Goal: Book appointment/travel/reservation

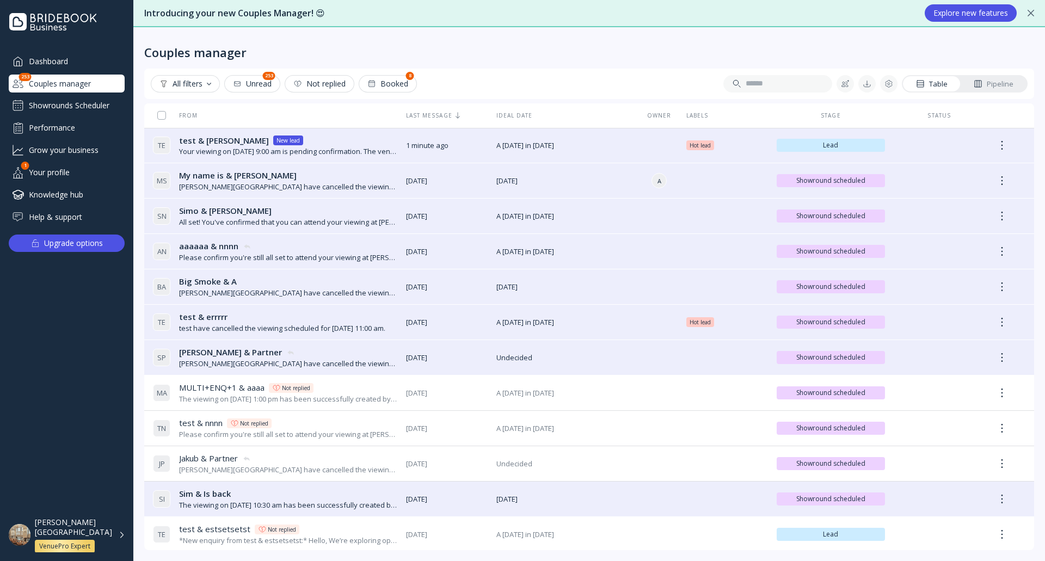
click at [95, 103] on div "Showrounds Scheduler" at bounding box center [67, 105] width 116 height 17
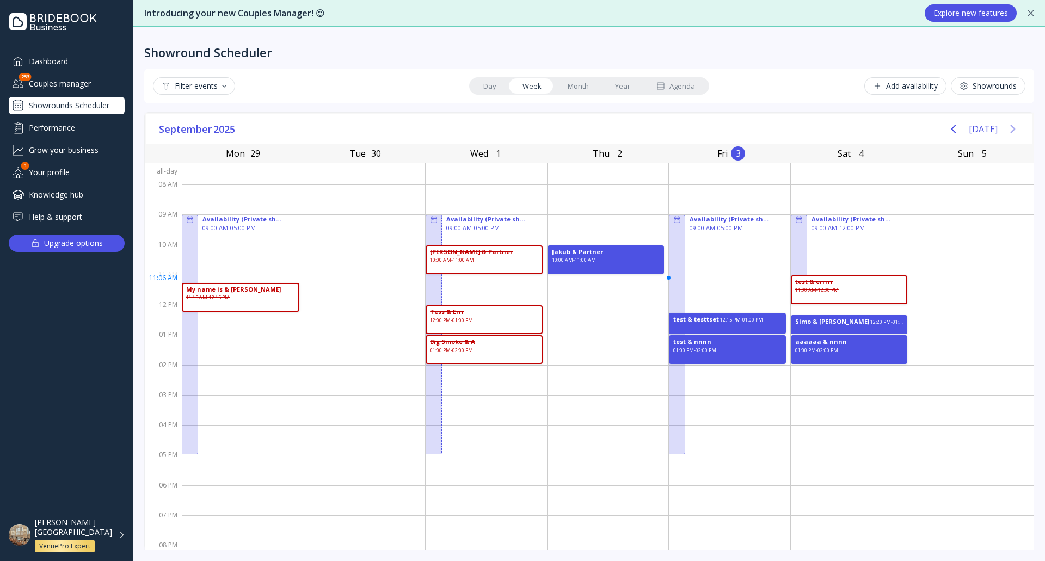
click at [1006, 128] on icon "Next page" at bounding box center [1012, 128] width 13 height 13
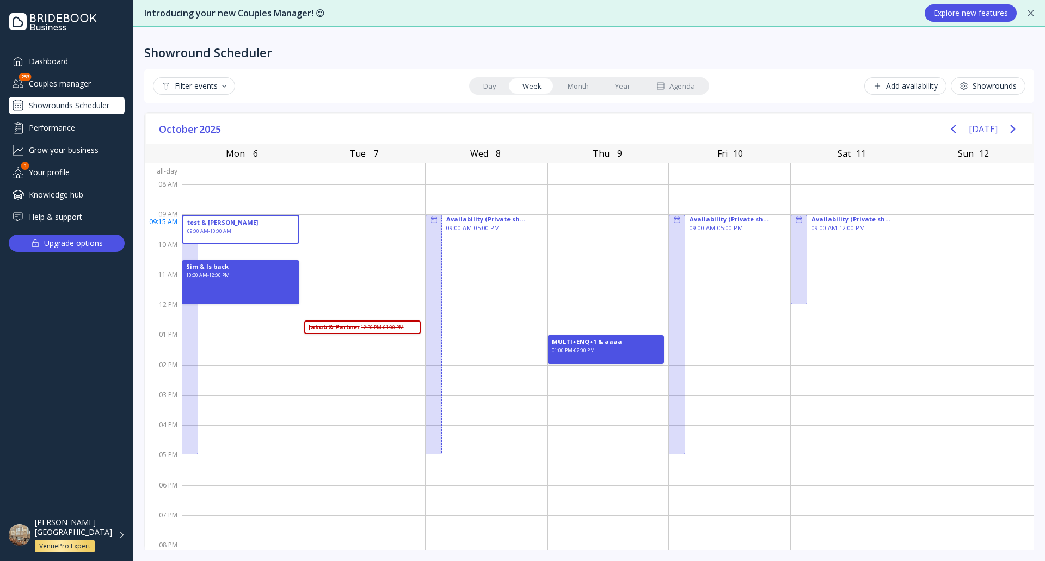
click at [256, 229] on div "test & [PERSON_NAME] 09:00 AM - 10:00 AM" at bounding box center [241, 229] width 118 height 29
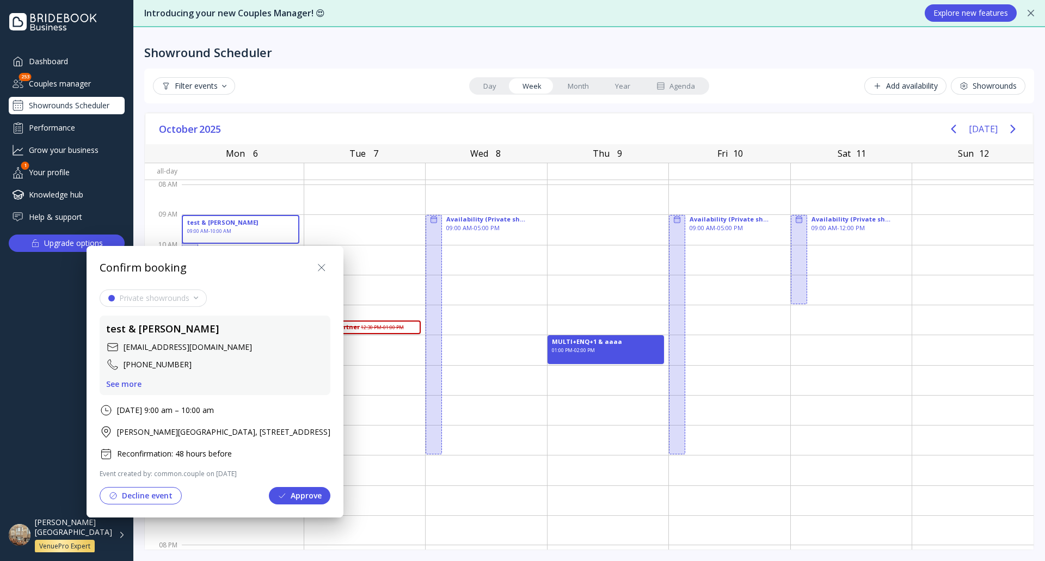
click at [390, 99] on div at bounding box center [522, 280] width 1219 height 735
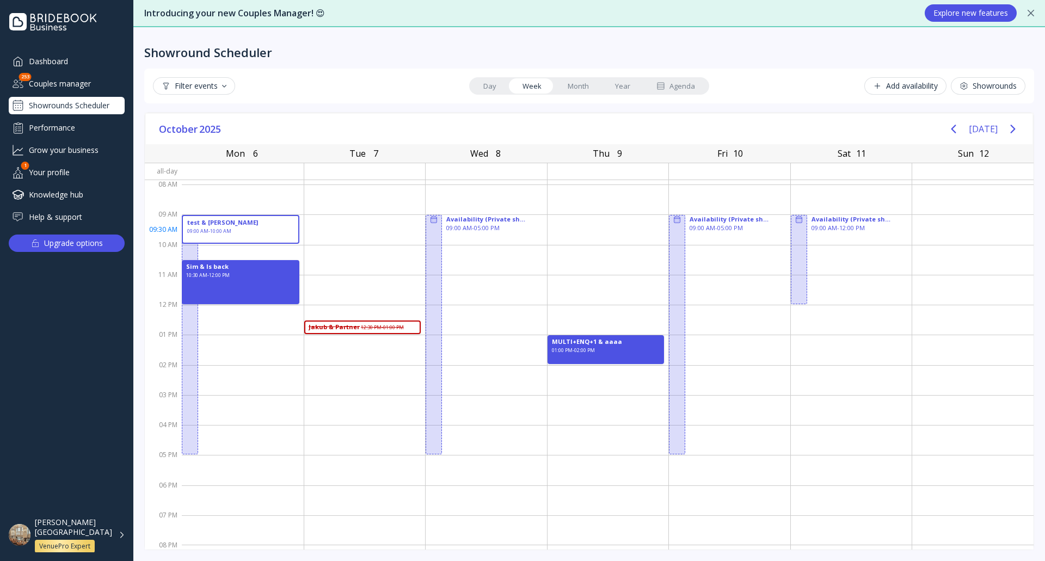
click at [250, 231] on div "test & [PERSON_NAME] 09:00 AM - 10:00 AM" at bounding box center [241, 229] width 118 height 29
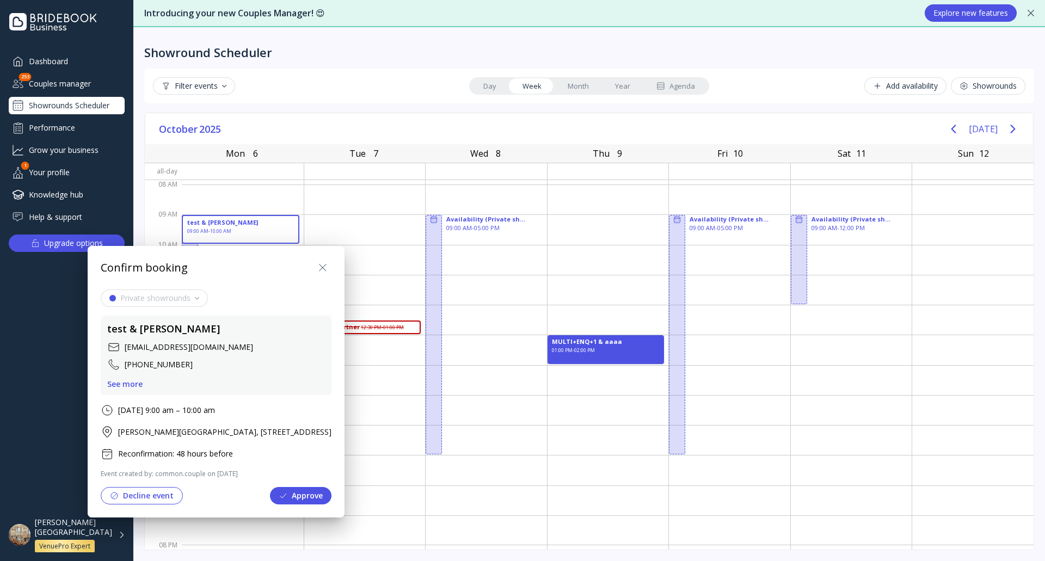
click at [332, 495] on button "Approve" at bounding box center [301, 495] width 62 height 17
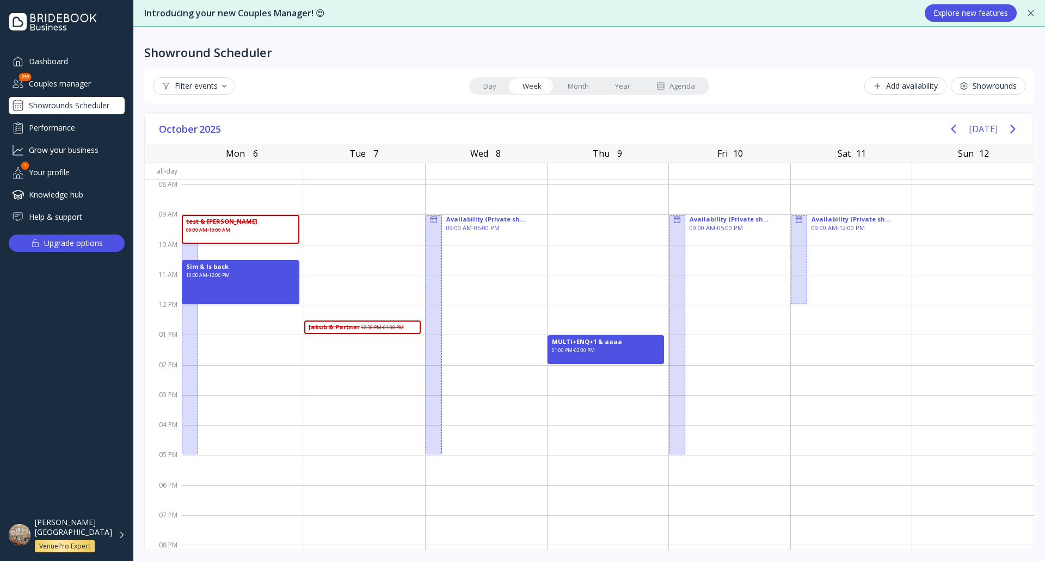
click at [70, 84] on div "Couples manager" at bounding box center [67, 84] width 116 height 18
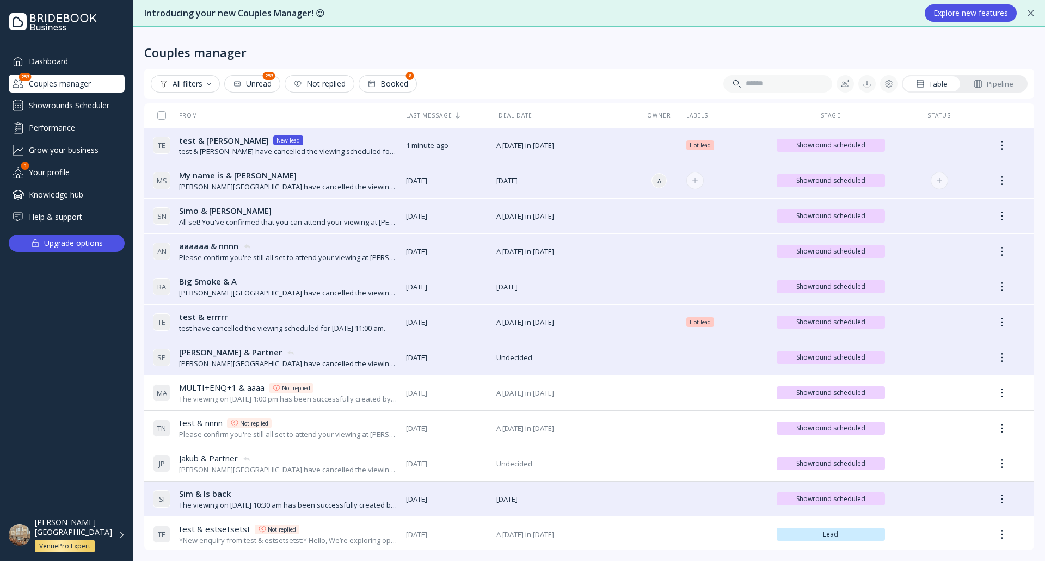
click at [326, 172] on div "My name is & [PERSON_NAME] My name is & [PERSON_NAME]" at bounding box center [288, 175] width 218 height 11
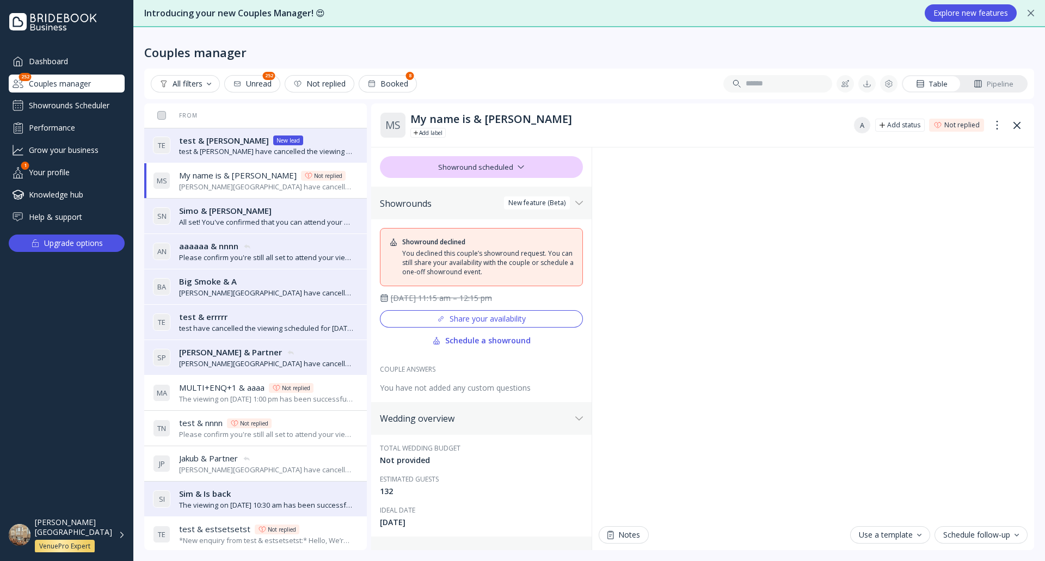
click at [82, 103] on div "Showrounds Scheduler" at bounding box center [67, 105] width 116 height 17
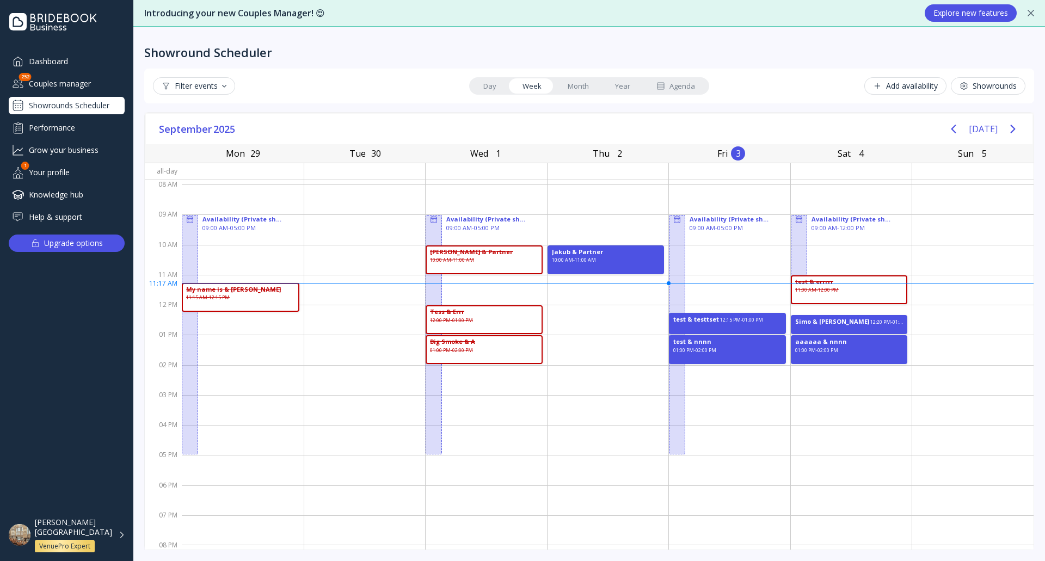
click at [121, 537] on div "[PERSON_NAME][GEOGRAPHIC_DATA] VenuePro Expert" at bounding box center [80, 535] width 90 height 35
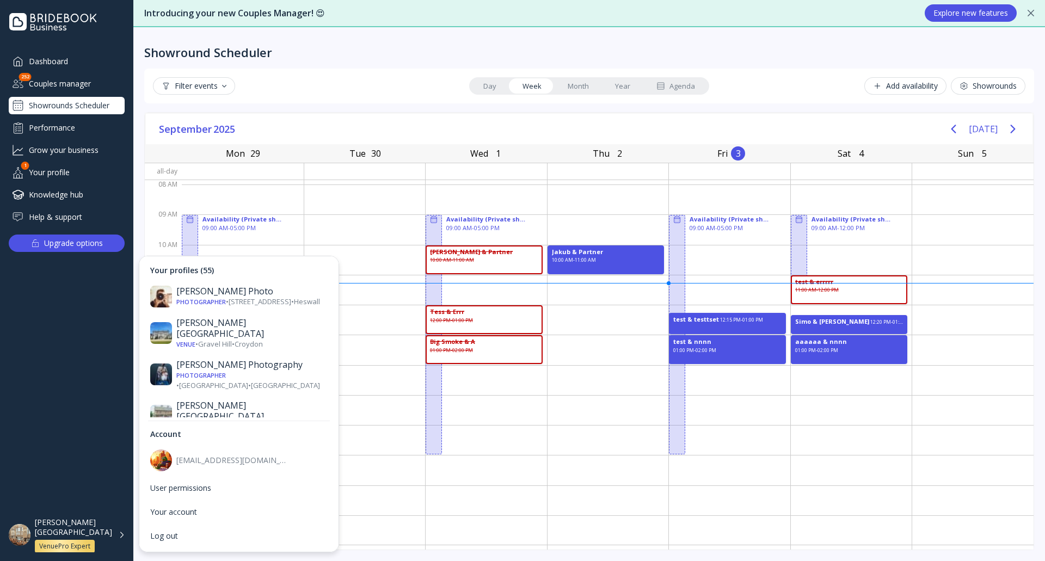
drag, startPoint x: 627, startPoint y: 438, endPoint x: 617, endPoint y: 439, distance: 9.3
click at [626, 439] on div at bounding box center [608, 440] width 121 height 30
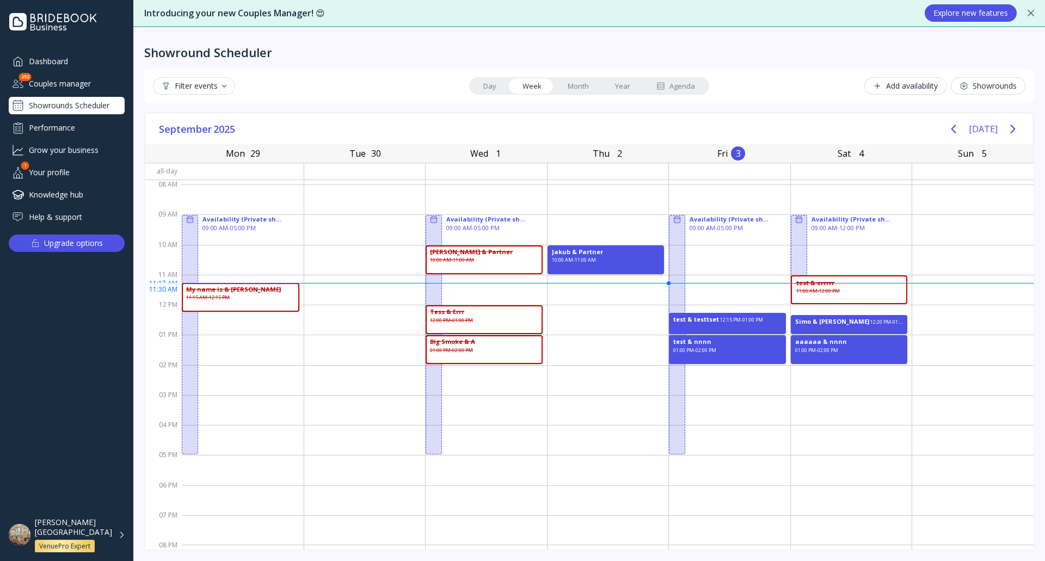
click at [846, 292] on div "test & errrrr 11:00 AM - 12:00 PM" at bounding box center [849, 289] width 117 height 29
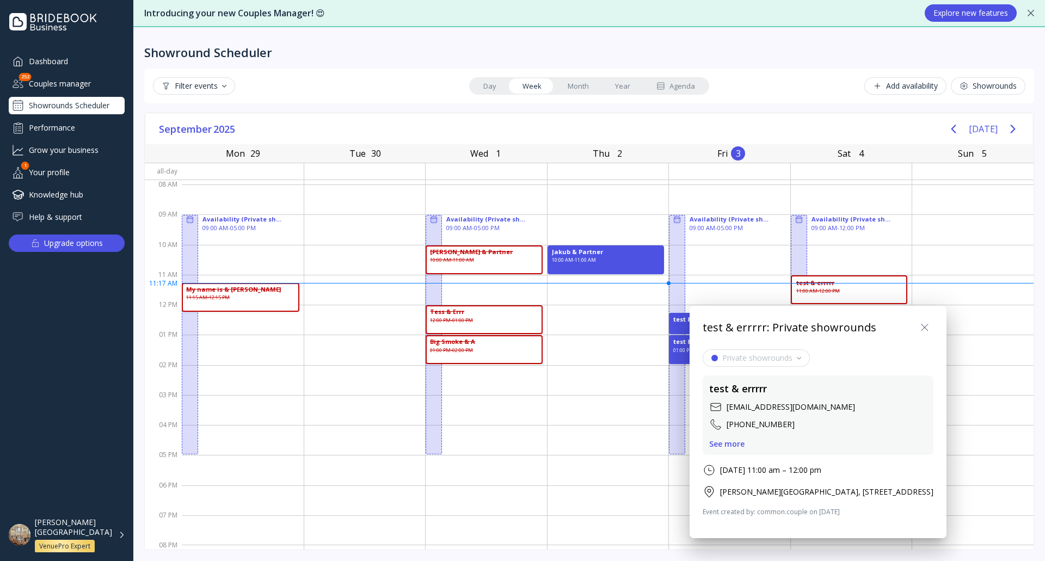
drag, startPoint x: 966, startPoint y: 328, endPoint x: 959, endPoint y: 328, distance: 6.5
click at [931, 327] on icon at bounding box center [924, 327] width 13 height 13
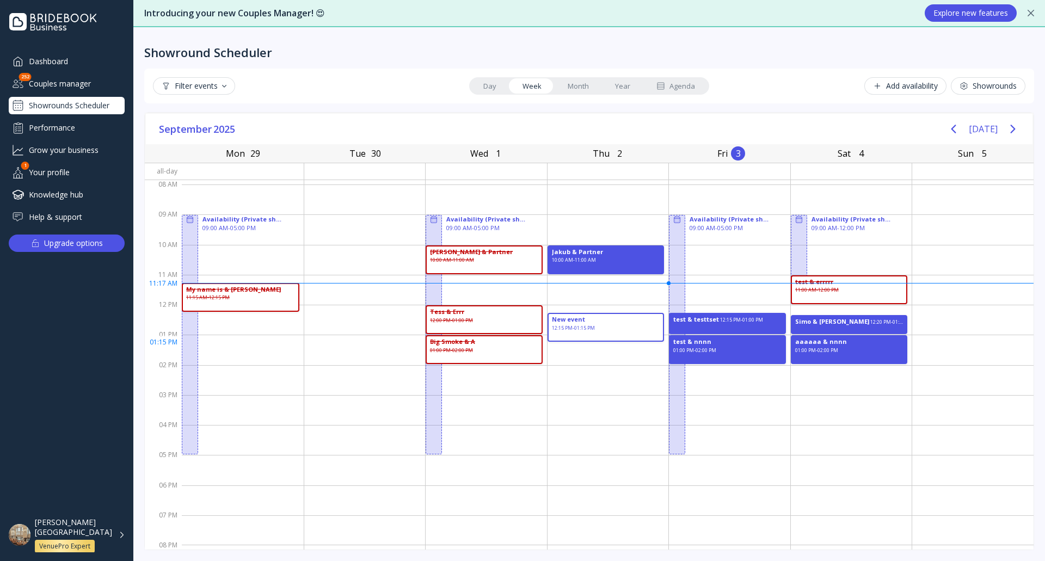
drag, startPoint x: 555, startPoint y: 313, endPoint x: 580, endPoint y: 333, distance: 32.2
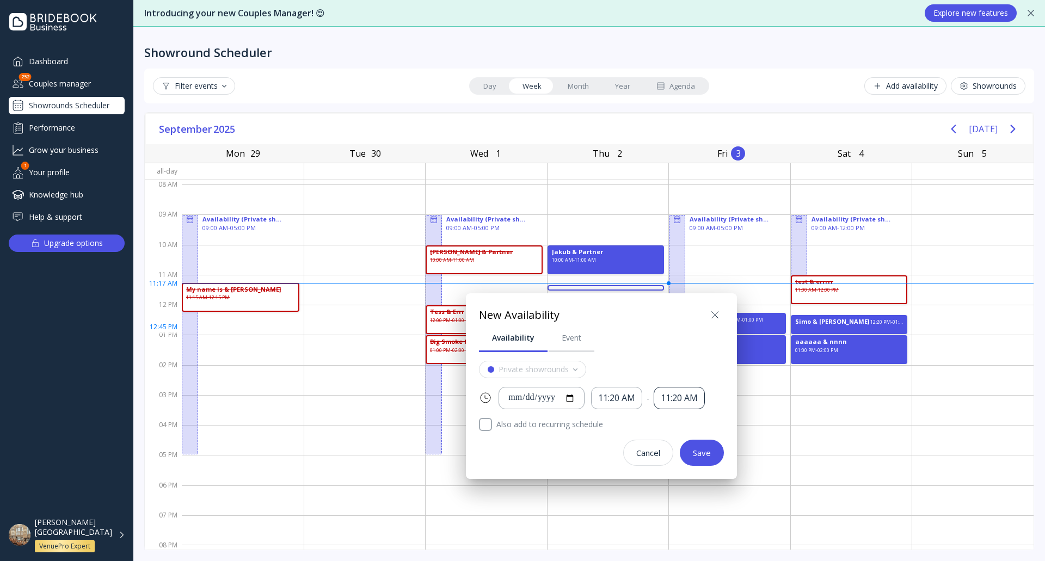
click at [685, 400] on div "11:20 AM" at bounding box center [679, 398] width 37 height 13
click at [721, 312] on icon at bounding box center [715, 315] width 13 height 13
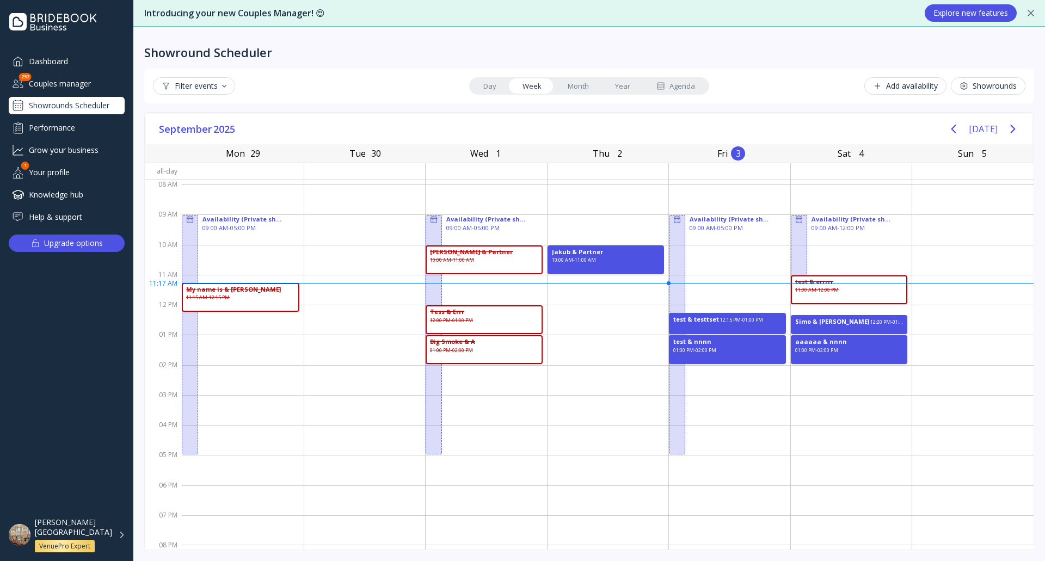
click at [108, 537] on div "[PERSON_NAME][GEOGRAPHIC_DATA] VenuePro Expert" at bounding box center [73, 535] width 77 height 35
click at [871, 325] on div "12:20 PM - 01:00 PM" at bounding box center [886, 323] width 31 height 7
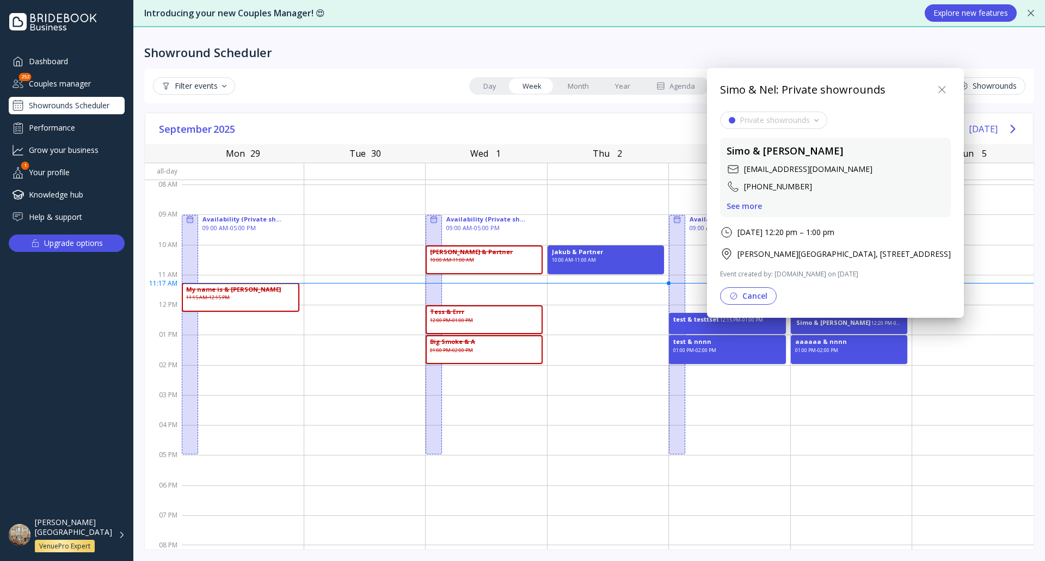
click at [949, 89] on icon at bounding box center [942, 89] width 13 height 13
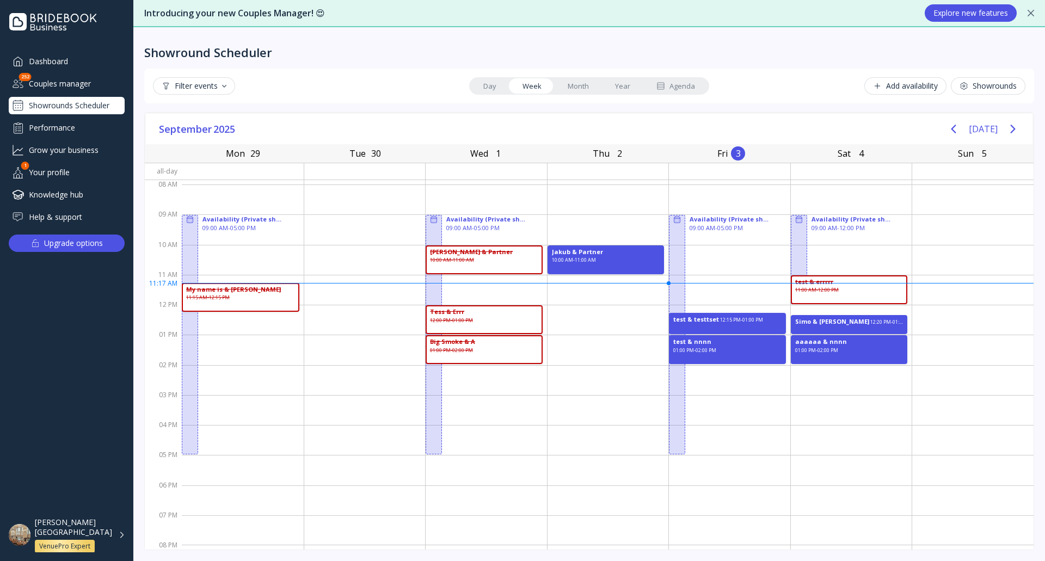
click at [119, 537] on div "[PERSON_NAME][GEOGRAPHIC_DATA] VenuePro Expert" at bounding box center [80, 535] width 90 height 35
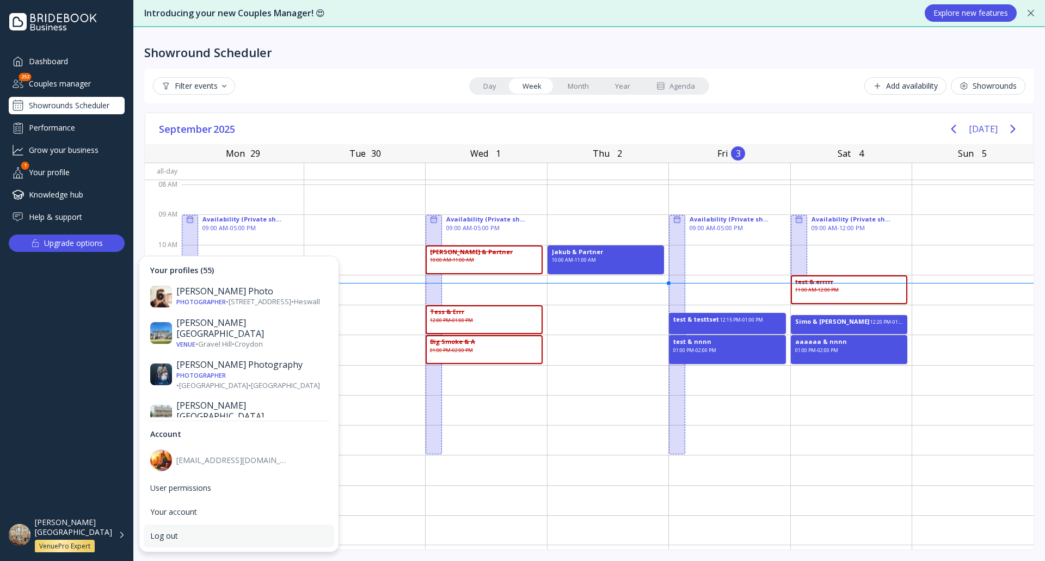
click at [157, 542] on div "Log out" at bounding box center [239, 536] width 191 height 23
